Goal: Find specific page/section: Find specific page/section

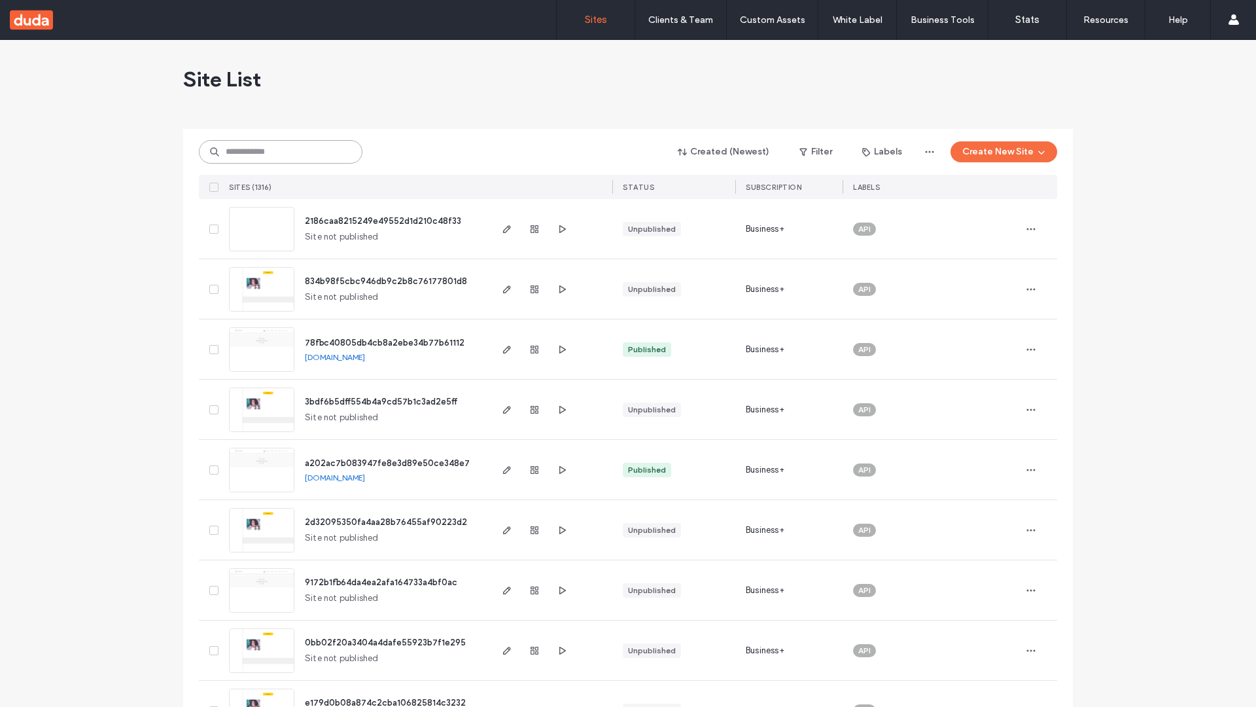
click at [281, 152] on input at bounding box center [281, 152] width 164 height 24
type input "**********"
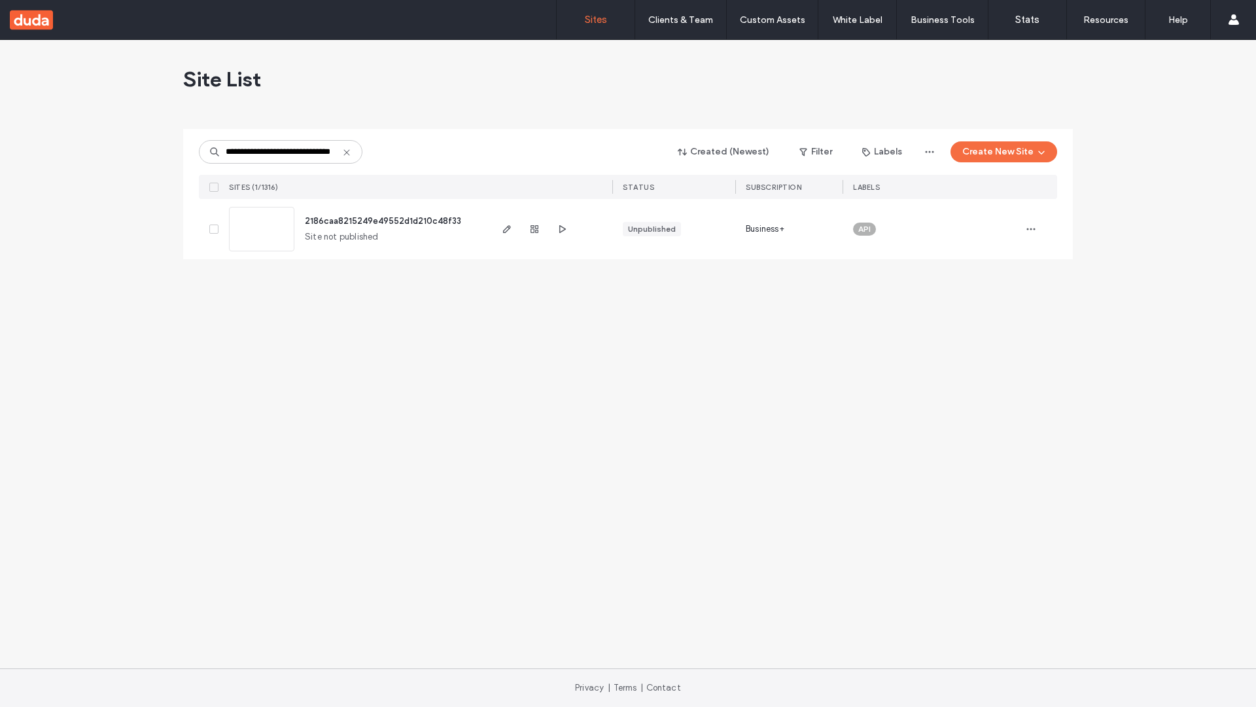
click at [384, 220] on span "2186caa8215249e49552d1d210c48f33" at bounding box center [383, 221] width 156 height 10
